Goal: Transaction & Acquisition: Purchase product/service

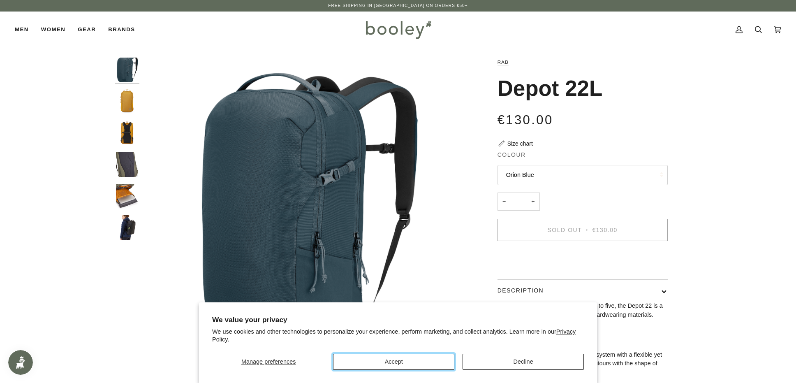
click at [416, 363] on button "Accept" at bounding box center [393, 362] width 121 height 16
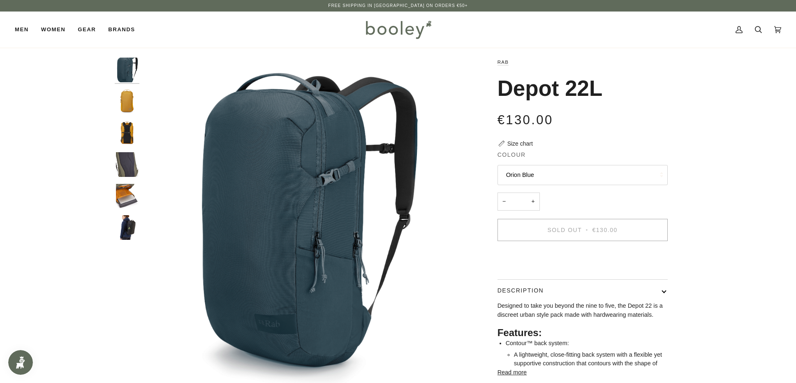
click at [128, 160] on img "Depot 22L" at bounding box center [127, 164] width 25 height 25
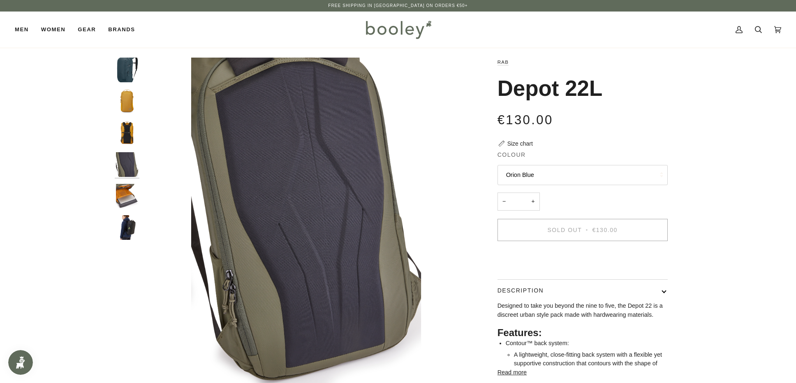
click at [123, 211] on div at bounding box center [129, 152] width 29 height 189
click at [121, 227] on img "Rab Depot 22L - Booley Galway" at bounding box center [127, 227] width 25 height 25
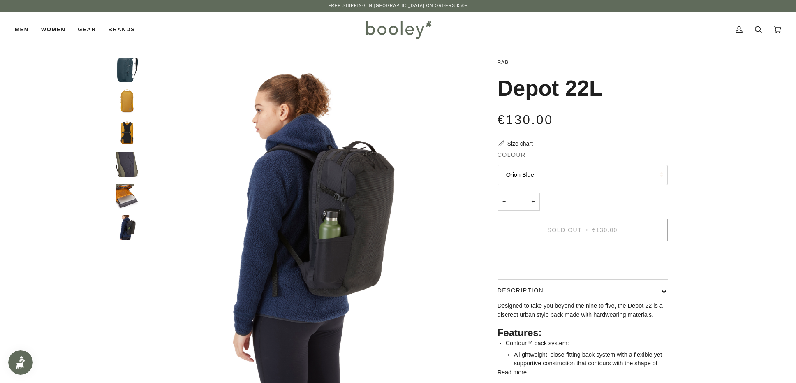
click at [125, 179] on div at bounding box center [129, 152] width 29 height 189
click at [126, 166] on img "Depot 22L" at bounding box center [127, 164] width 25 height 25
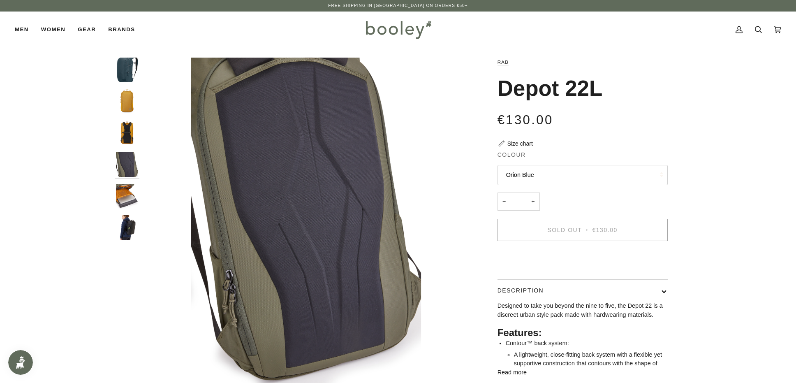
click at [131, 120] on img "Rab Depot 22L - Booley Galway" at bounding box center [127, 132] width 25 height 25
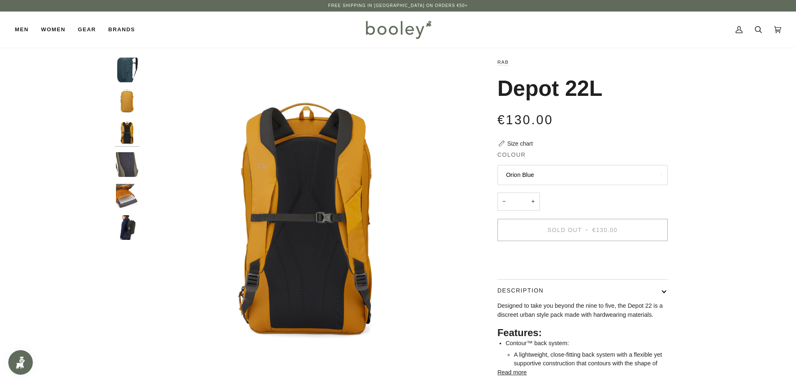
click at [128, 79] on img "Rab Depot 22L Orion Blue - Booley Galway" at bounding box center [127, 70] width 25 height 25
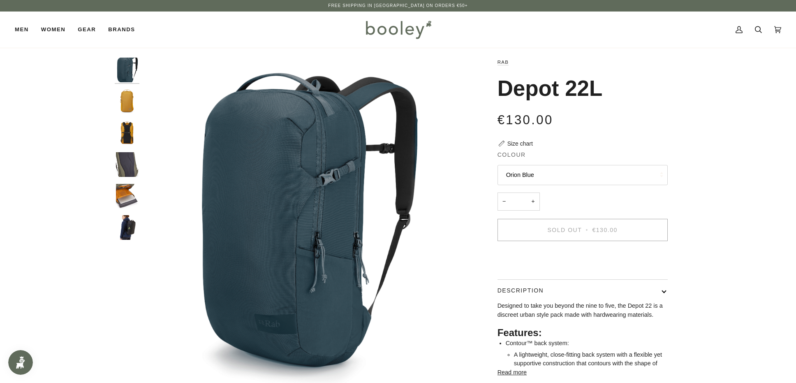
click at [115, 230] on img "Rab Depot 22L - Booley Galway" at bounding box center [127, 227] width 25 height 25
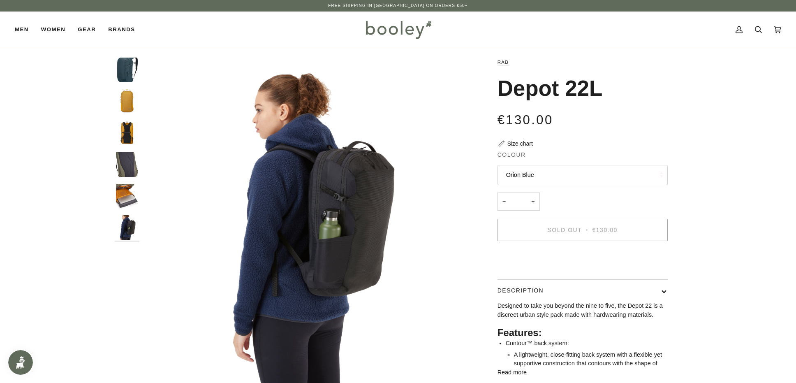
click at [135, 190] on img "Depot 22L" at bounding box center [127, 196] width 25 height 25
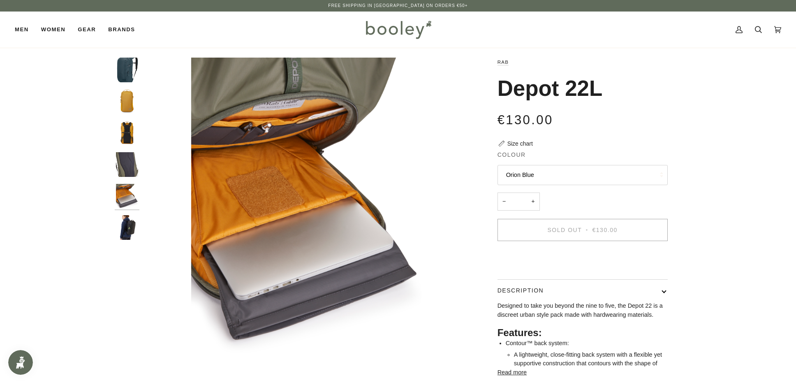
click at [130, 166] on img "Depot 22L" at bounding box center [127, 164] width 25 height 25
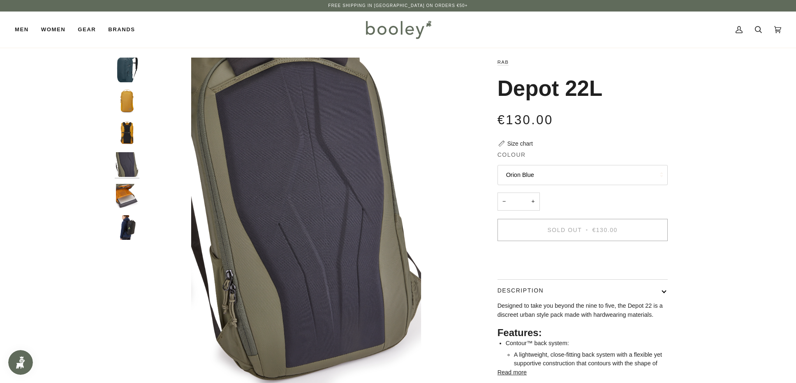
click at [130, 138] on img "Rab Depot 22L - Booley Galway" at bounding box center [127, 132] width 25 height 25
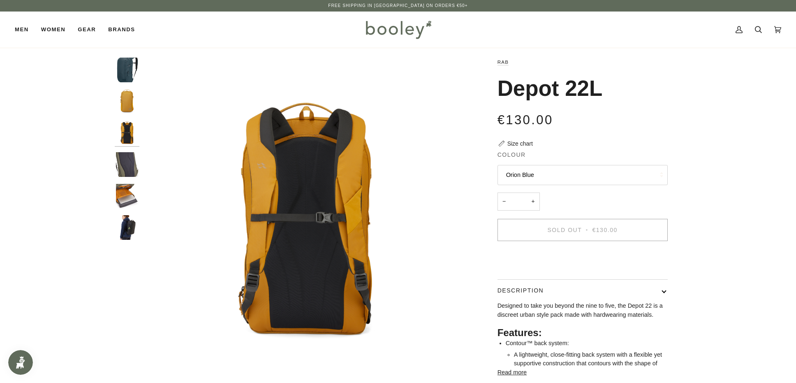
click at [132, 101] on img "Rab Depot 22L - Booley Galway" at bounding box center [127, 101] width 25 height 25
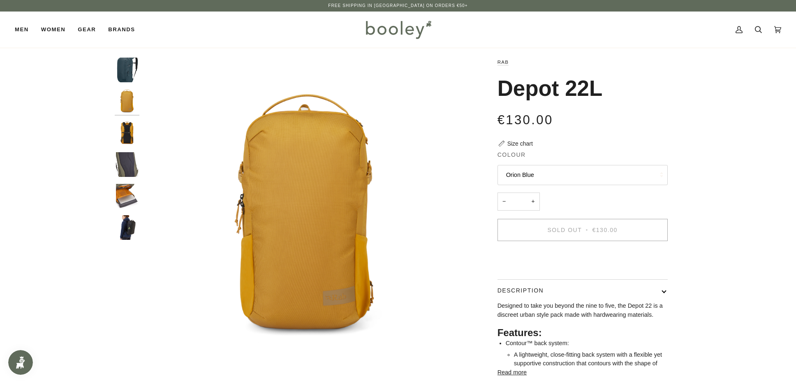
click at [129, 80] on img "Rab Depot 22L Orion Blue - Booley Galway" at bounding box center [127, 70] width 25 height 25
